Goal: Transaction & Acquisition: Book appointment/travel/reservation

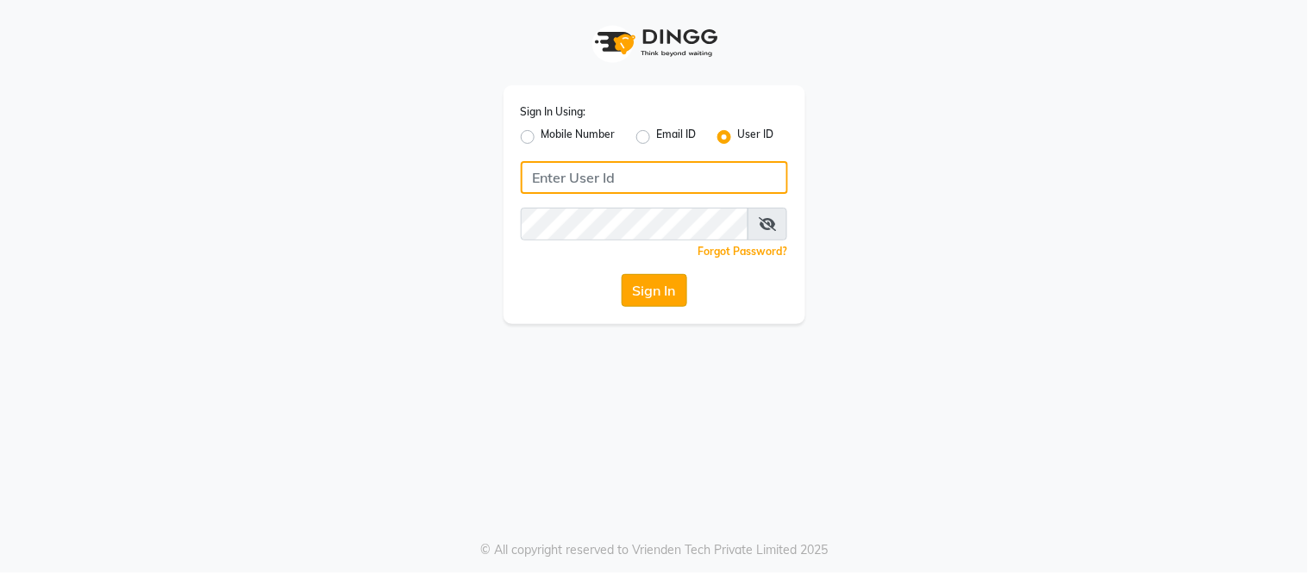
type input "[EMAIL_ADDRESS][DOMAIN_NAME]"
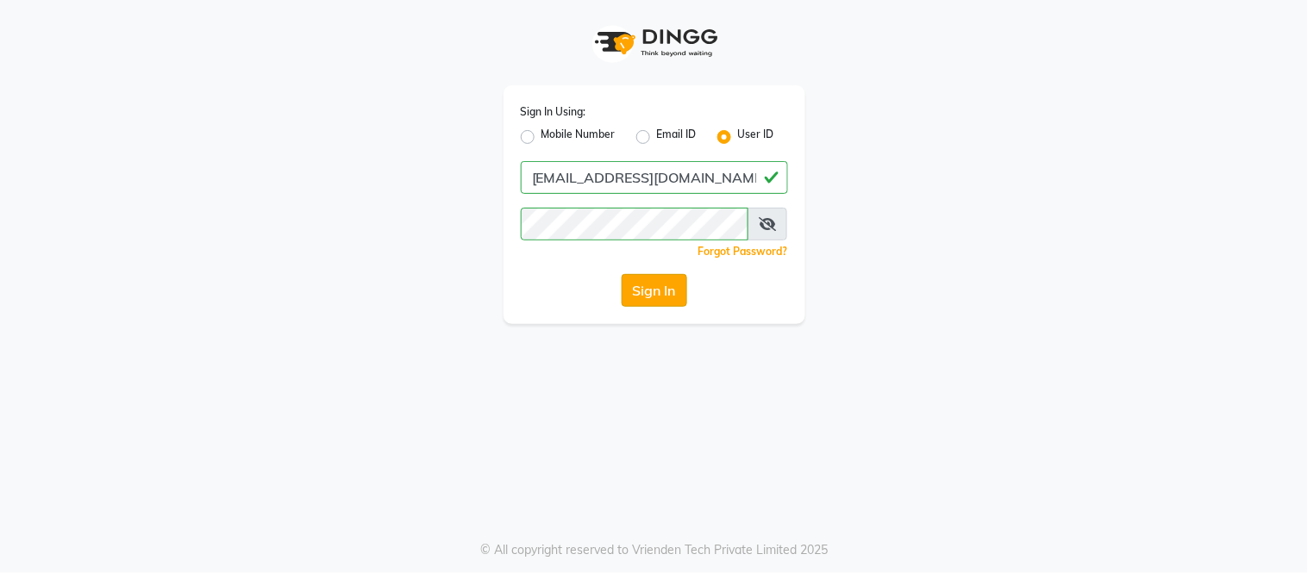
click at [649, 291] on button "Sign In" at bounding box center [655, 290] width 66 height 33
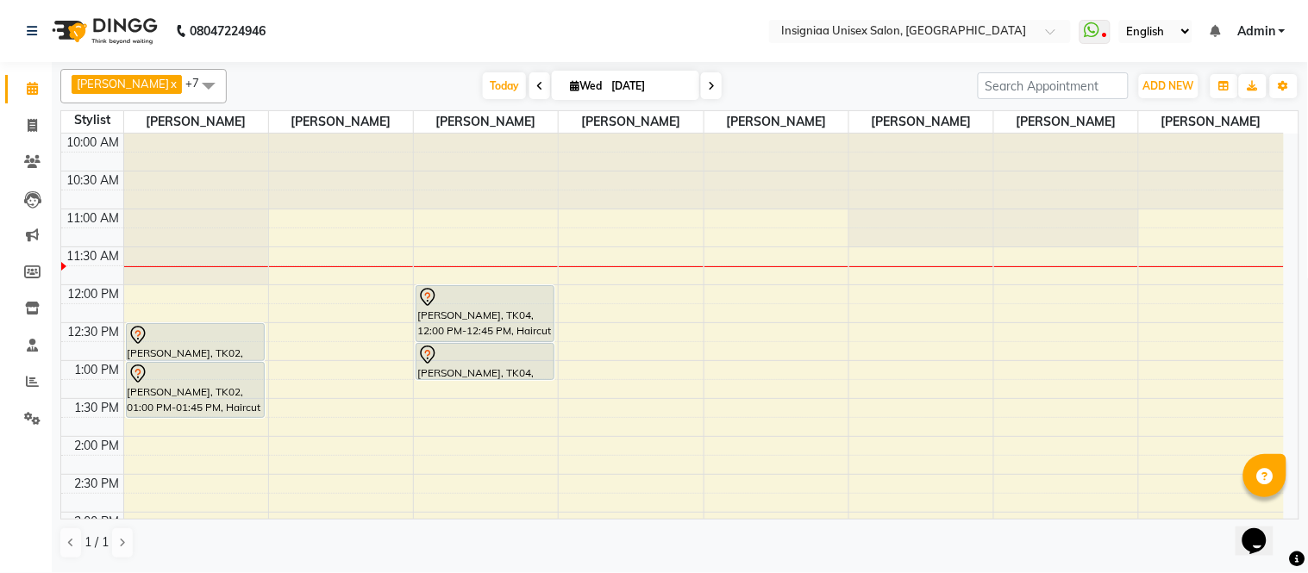
click at [307, 298] on div "10:00 AM 10:30 AM 11:00 AM 11:30 AM 12:00 PM 12:30 PM 1:00 PM 1:30 PM 2:00 PM 2…" at bounding box center [672, 551] width 1223 height 834
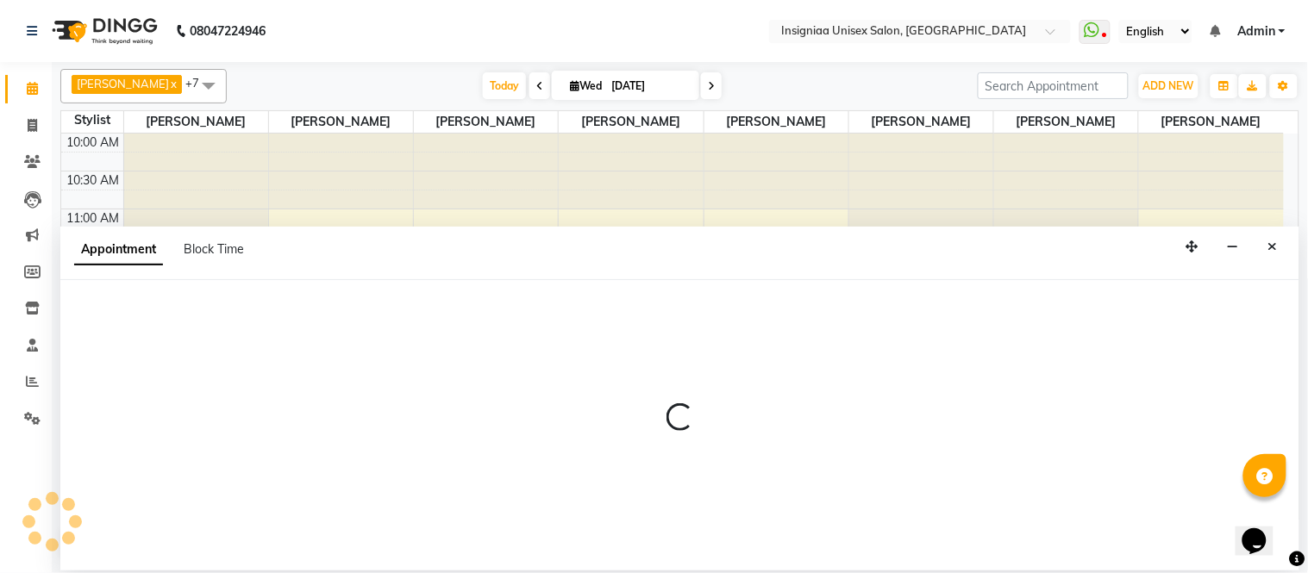
select select "58132"
select select "720"
select select "tentative"
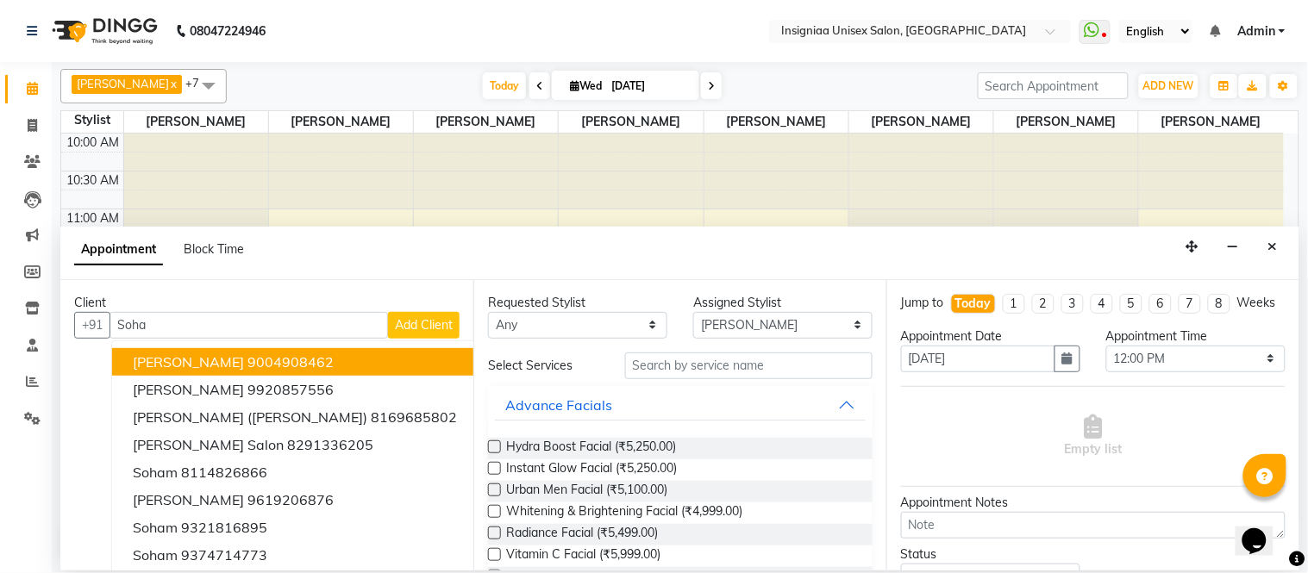
type input "Soham"
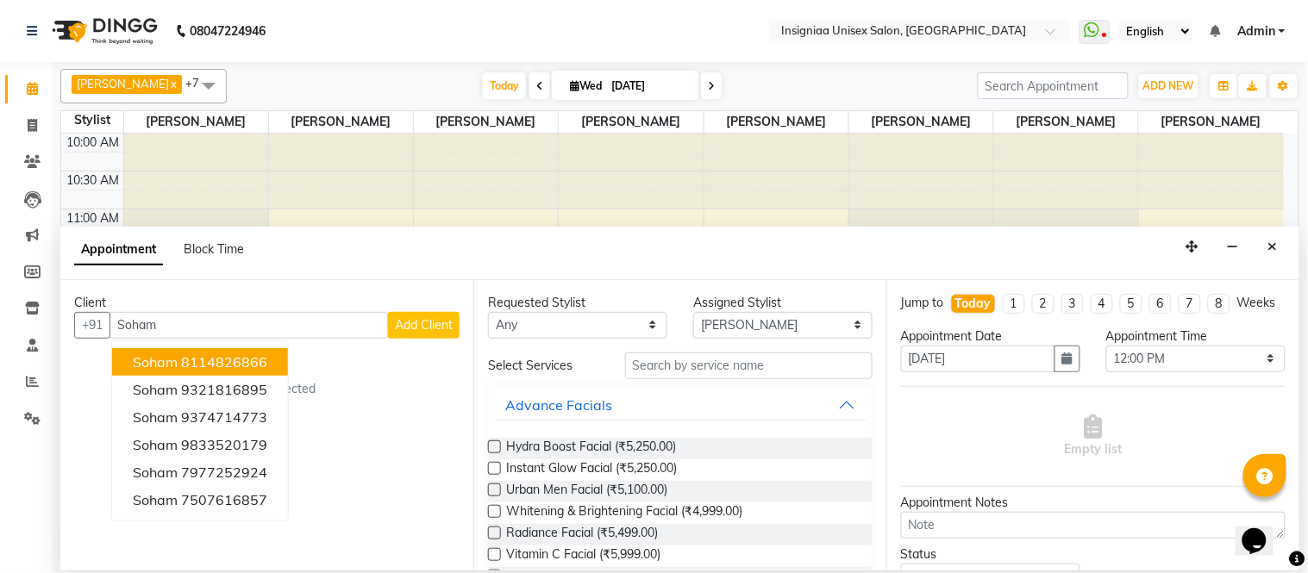
drag, startPoint x: 210, startPoint y: 330, endPoint x: 116, endPoint y: 326, distance: 94.1
click at [116, 326] on input "Soham" at bounding box center [249, 325] width 279 height 27
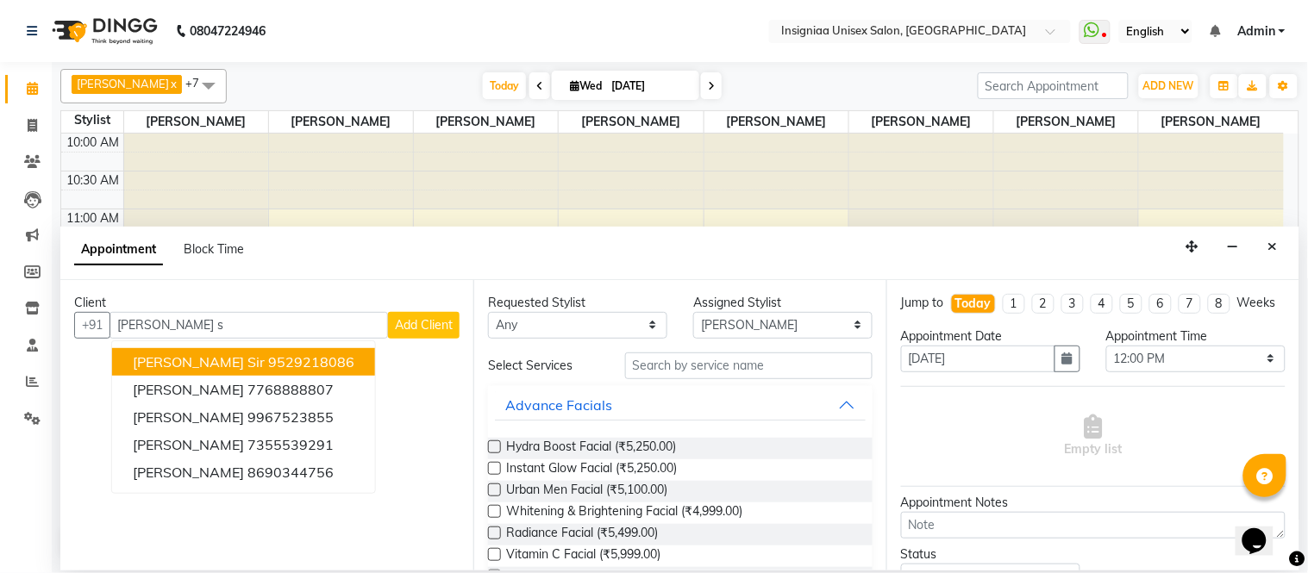
click at [171, 364] on span "[PERSON_NAME] Sir" at bounding box center [199, 362] width 132 height 17
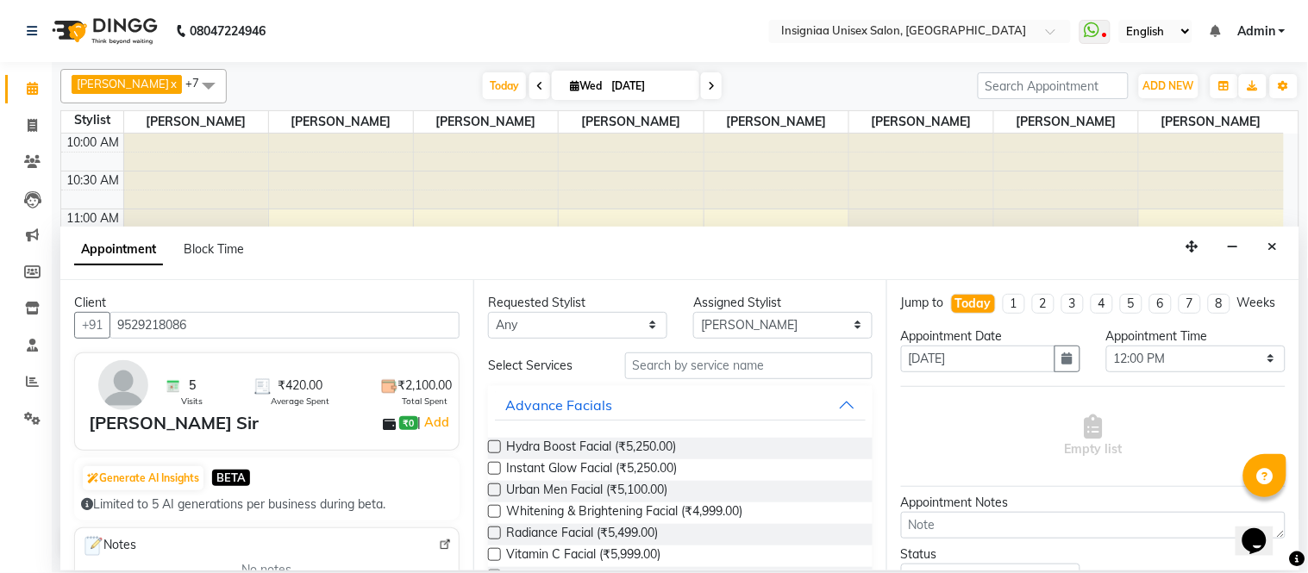
type input "9529218086"
click at [669, 363] on input "text" at bounding box center [748, 366] width 247 height 27
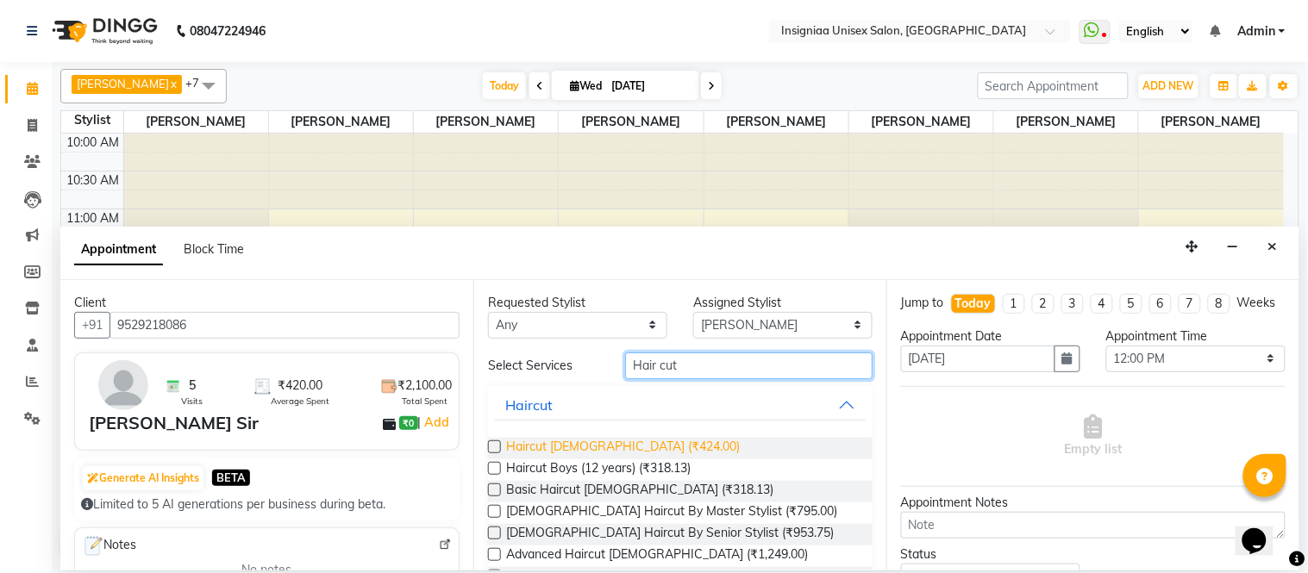
type input "Hair cut"
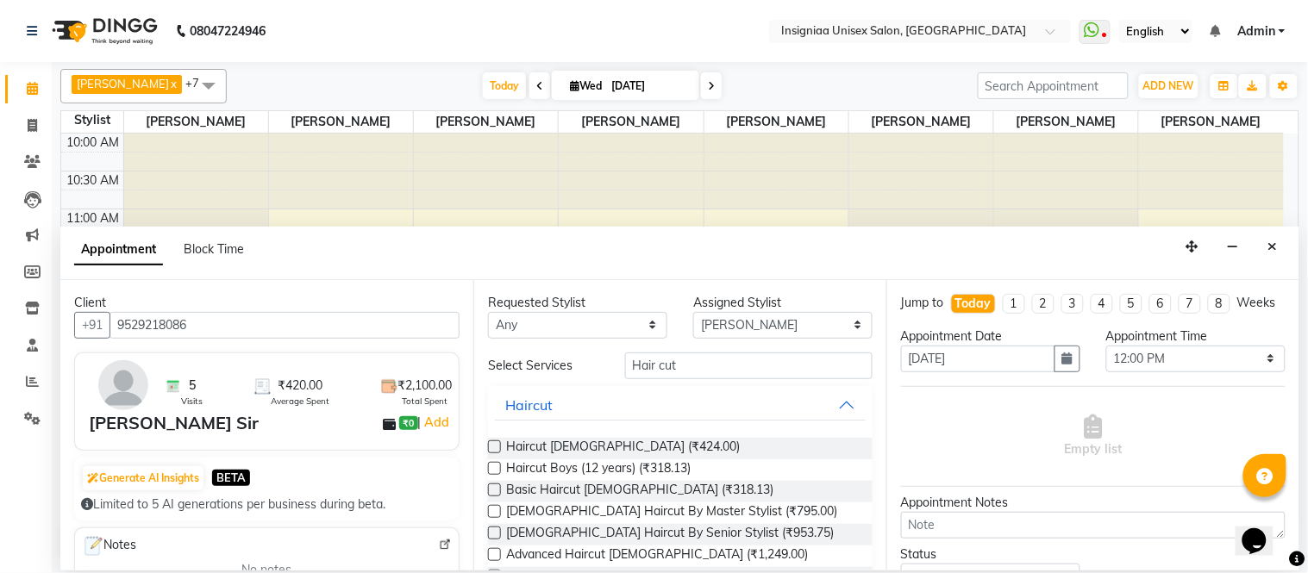
drag, startPoint x: 624, startPoint y: 447, endPoint x: 690, endPoint y: 457, distance: 66.3
click at [625, 445] on span "Haircut [DEMOGRAPHIC_DATA] (₹424.00)" at bounding box center [623, 449] width 234 height 22
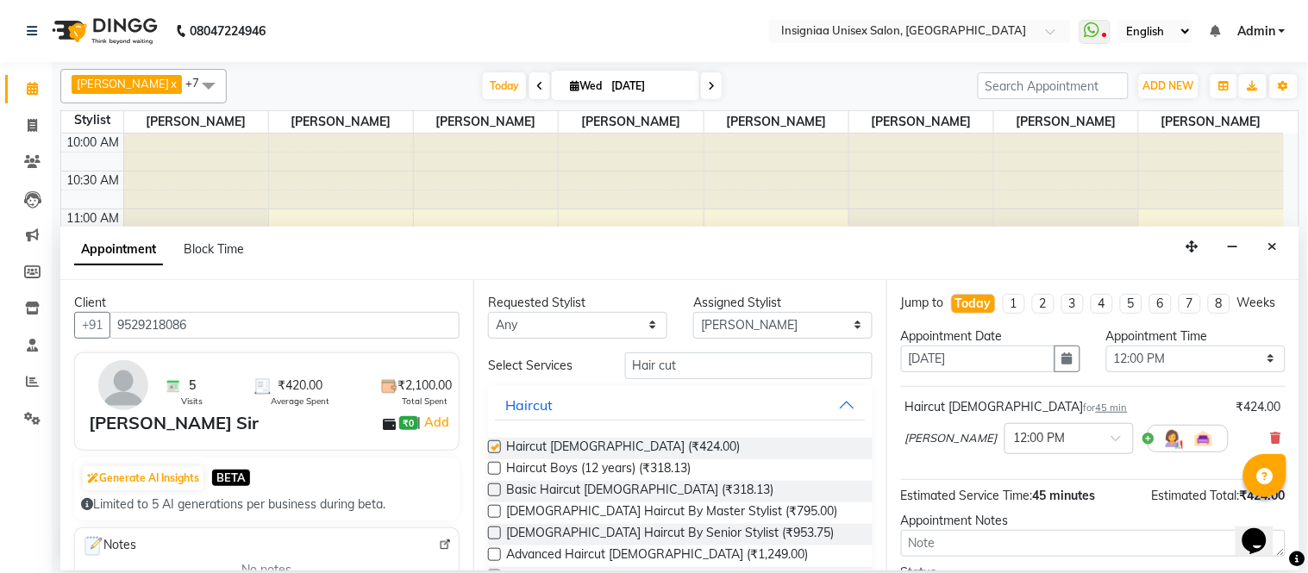
checkbox input "false"
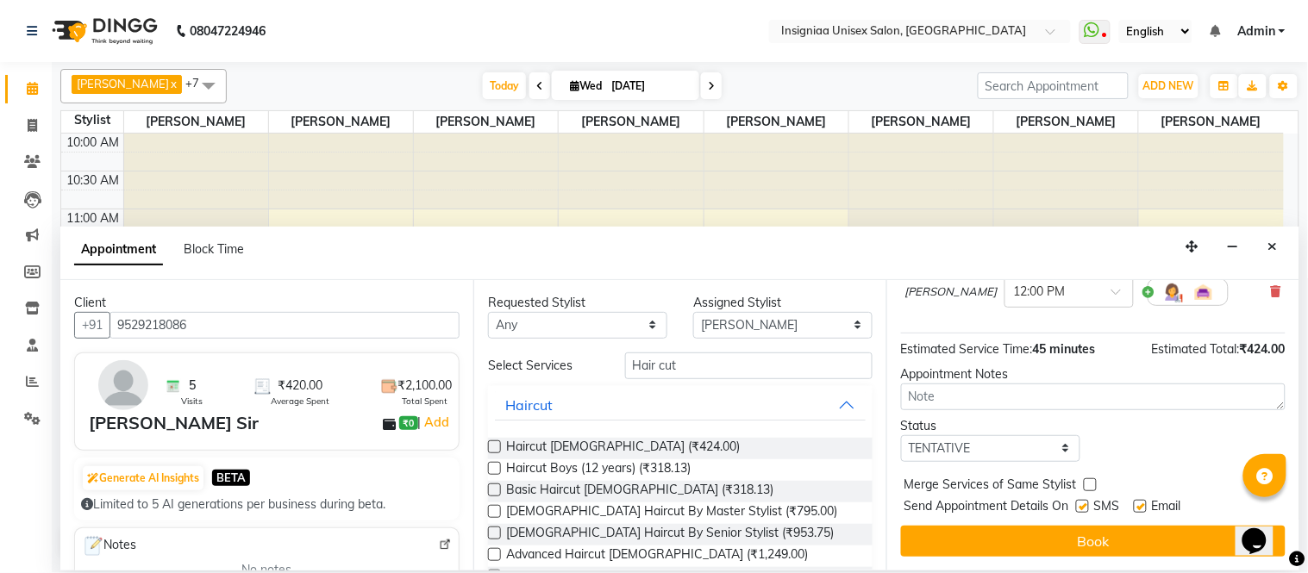
click at [1137, 504] on label at bounding box center [1140, 506] width 13 height 13
click at [1137, 504] on input "checkbox" at bounding box center [1139, 508] width 11 height 11
checkbox input "false"
click at [1084, 510] on label at bounding box center [1082, 506] width 13 height 13
click at [1084, 510] on input "checkbox" at bounding box center [1081, 508] width 11 height 11
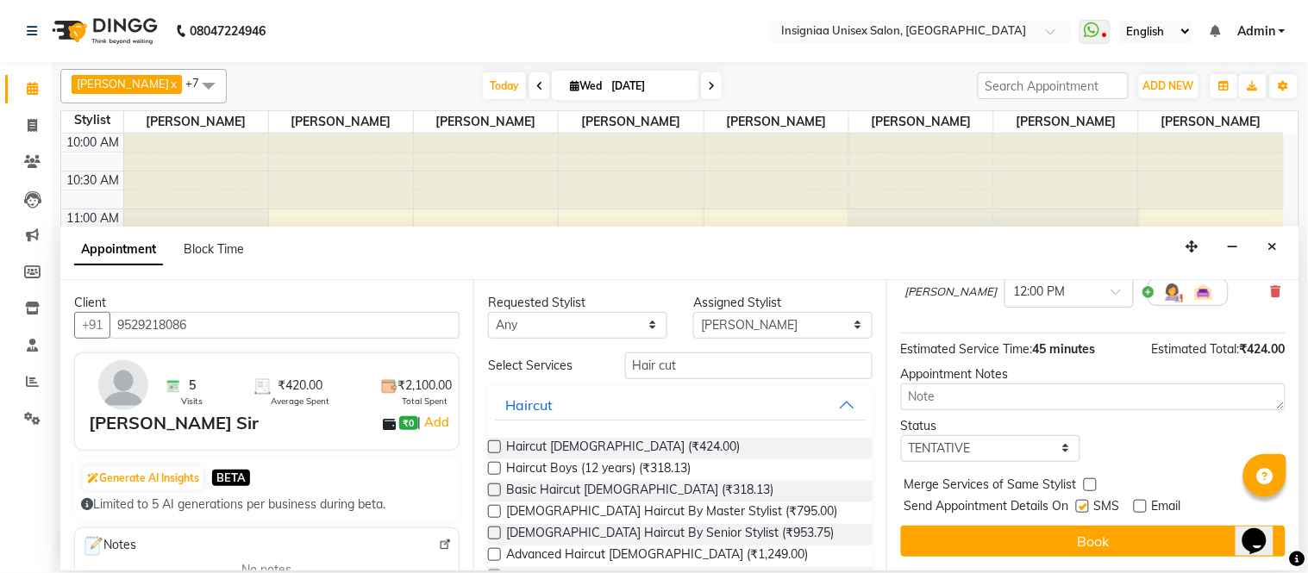
checkbox input "false"
click at [1080, 531] on button "Book" at bounding box center [1093, 541] width 385 height 31
